Goal: Transaction & Acquisition: Purchase product/service

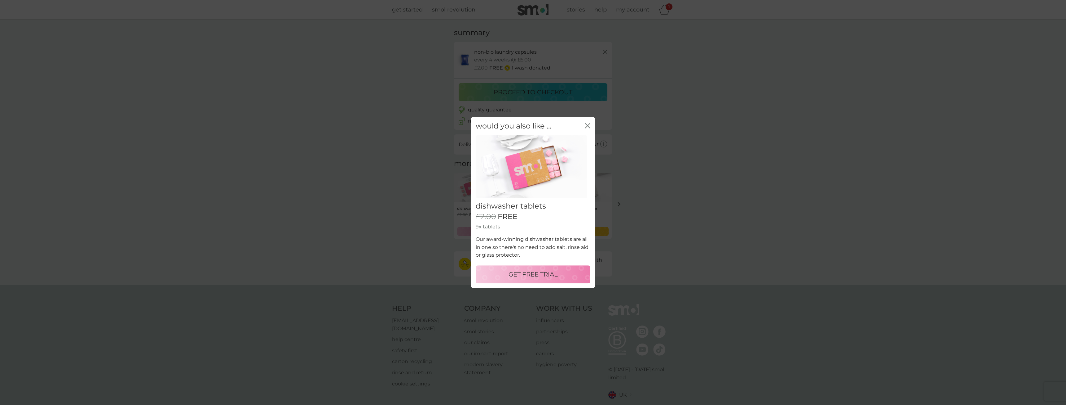
click at [547, 269] on p "GET FREE TRIAL" at bounding box center [533, 274] width 49 height 10
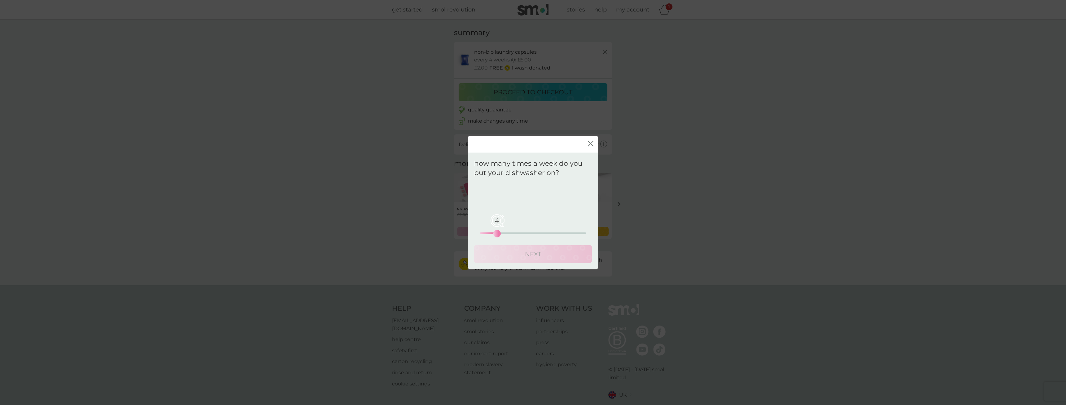
click at [497, 232] on div "4 0 12.5 25" at bounding box center [533, 233] width 106 height 2
click at [520, 229] on div "4 0 12.5 25" at bounding box center [533, 224] width 106 height 25
drag, startPoint x: 532, startPoint y: 226, endPoint x: 538, endPoint y: 230, distance: 6.9
click at [535, 228] on div "4 0 12.5 25" at bounding box center [533, 224] width 106 height 25
click at [540, 231] on div "4 0 12.5 25" at bounding box center [533, 224] width 106 height 25
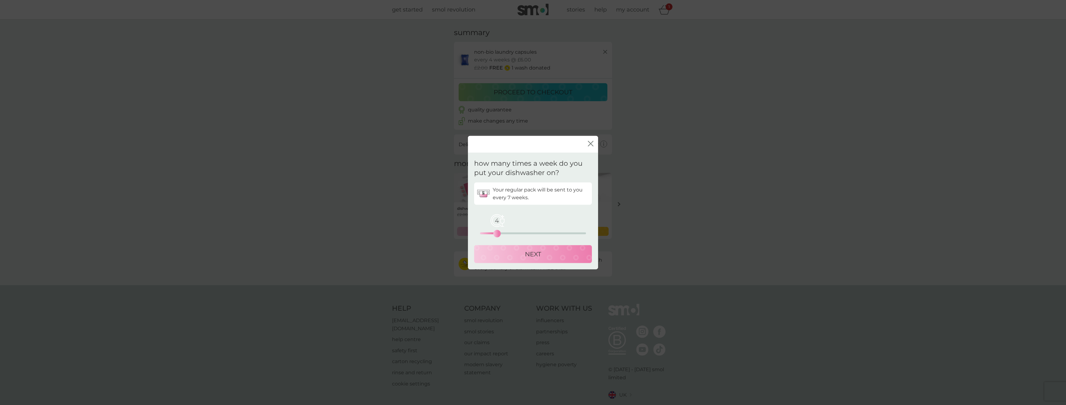
click at [543, 233] on div "4 0 12.5 25" at bounding box center [533, 233] width 106 height 2
click at [533, 232] on div "15 0 12.5 25" at bounding box center [533, 224] width 106 height 25
click at [529, 232] on div "15 0 12.5 25" at bounding box center [533, 224] width 106 height 25
click at [525, 232] on div "11 0 12.5 25" at bounding box center [533, 233] width 106 height 2
click at [519, 233] on div "11 0 12.5 25" at bounding box center [533, 233] width 106 height 2
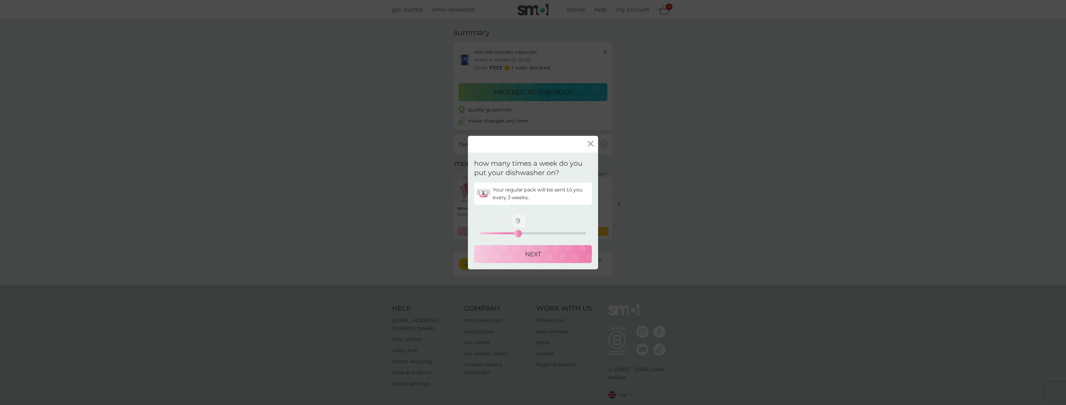
click at [552, 258] on div "NEXT" at bounding box center [533, 254] width 105 height 10
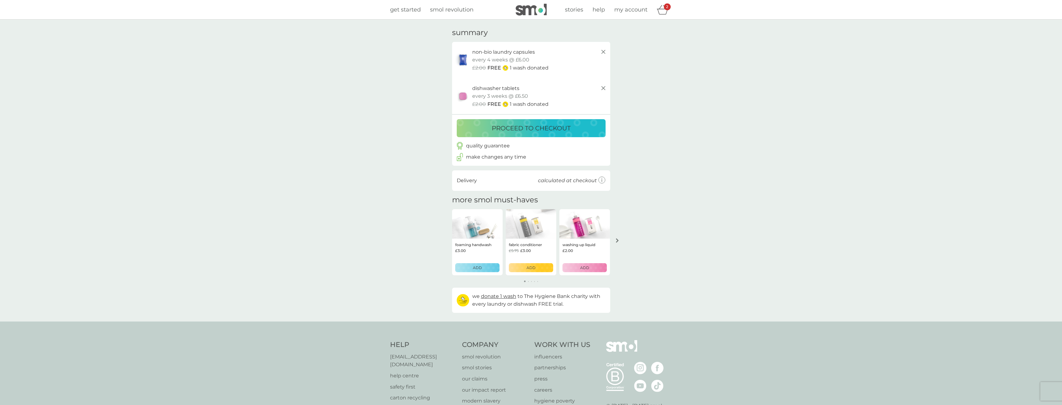
click at [560, 127] on p "proceed to checkout" at bounding box center [531, 128] width 79 height 10
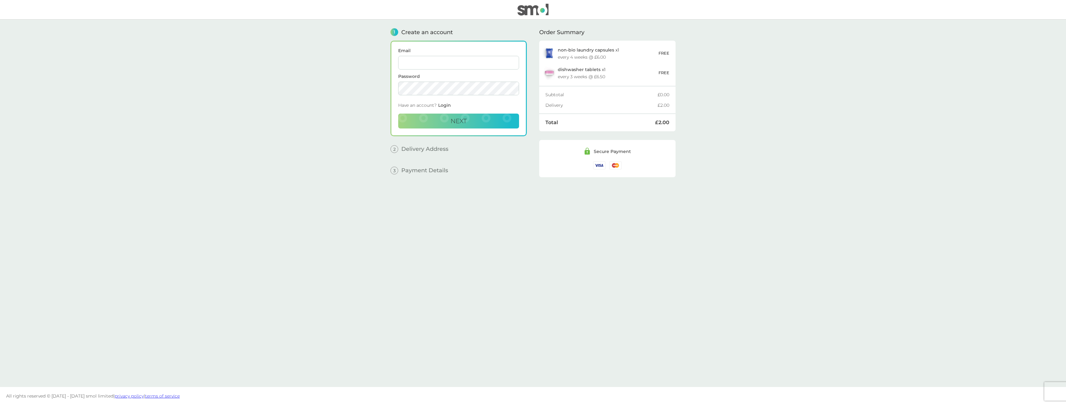
click at [437, 67] on input "Email" at bounding box center [458, 63] width 121 height 14
click at [432, 63] on input "Email" at bounding box center [458, 63] width 121 height 14
